Goal: Transaction & Acquisition: Purchase product/service

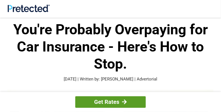
click at [123, 101] on div at bounding box center [124, 102] width 5 height 5
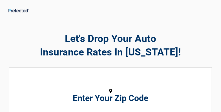
click at [114, 95] on h2 "Enter Your Zip Code" at bounding box center [110, 98] width 197 height 7
click at [93, 96] on h2 "Enter Your Zip Code" at bounding box center [110, 98] width 197 height 7
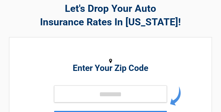
scroll to position [34, 0]
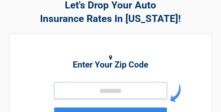
click at [91, 92] on input "tel" at bounding box center [110, 90] width 113 height 17
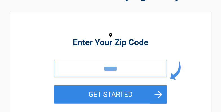
scroll to position [62, 0]
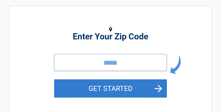
type input "*****"
click at [156, 87] on button "GET STARTED" at bounding box center [110, 89] width 113 height 18
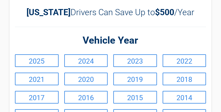
scroll to position [56, 0]
